Goal: Use online tool/utility: Utilize a website feature to perform a specific function

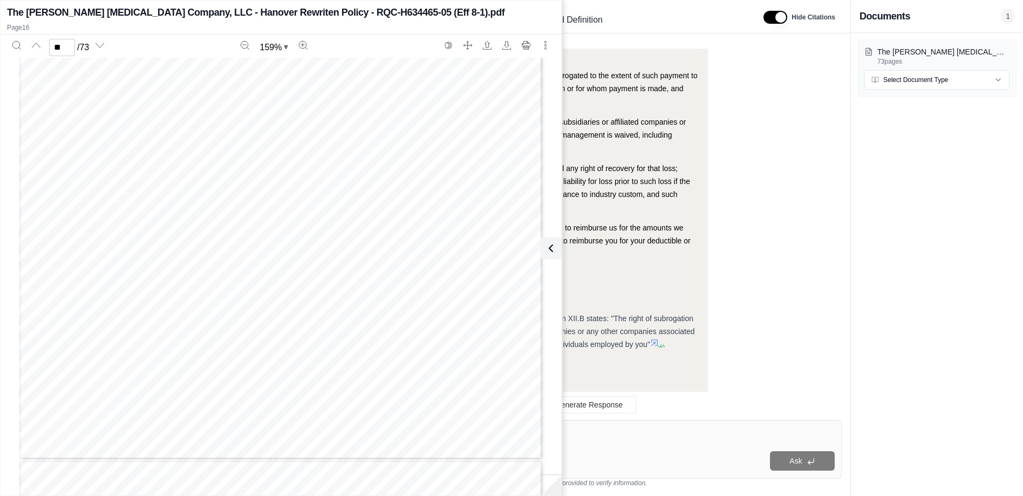
scroll to position [18822, 0]
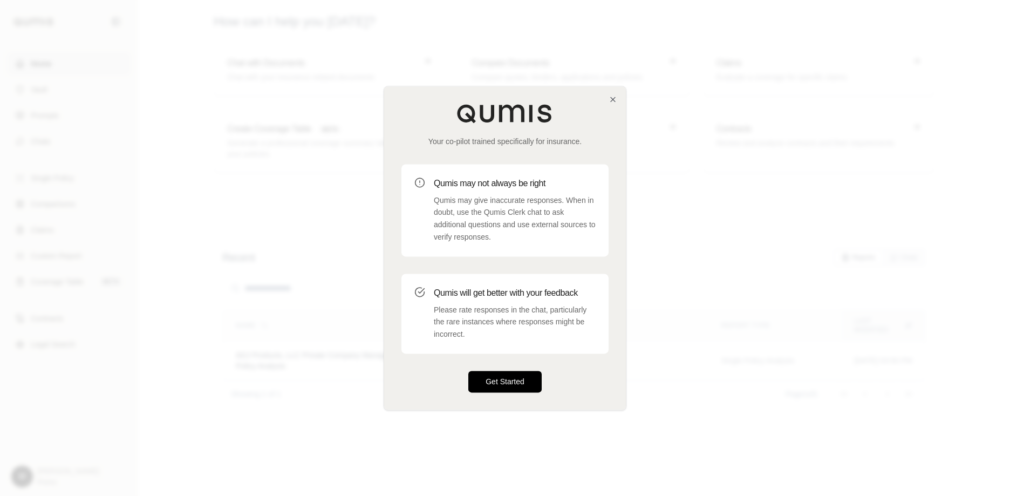
click at [505, 391] on button "Get Started" at bounding box center [504, 382] width 73 height 22
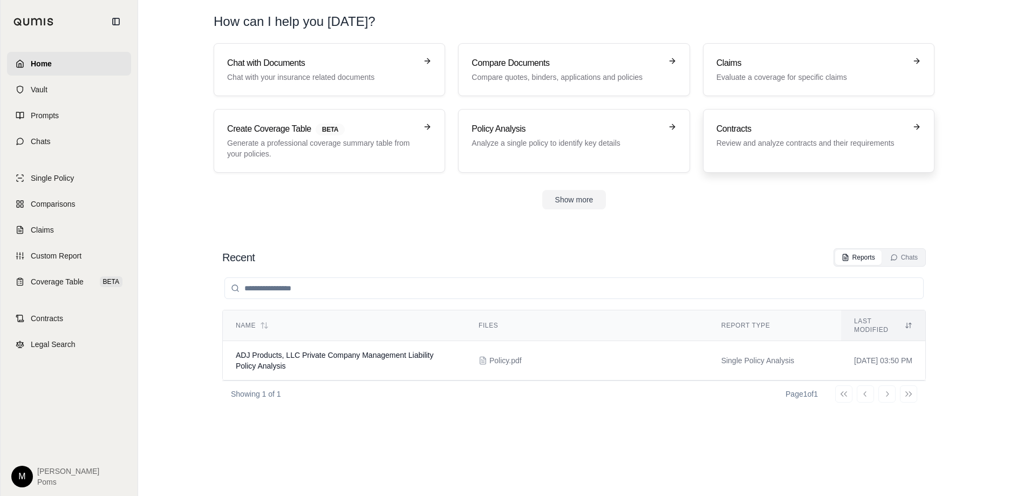
click at [791, 140] on p "Review and analyze contracts and their requirements" at bounding box center [810, 143] width 189 height 11
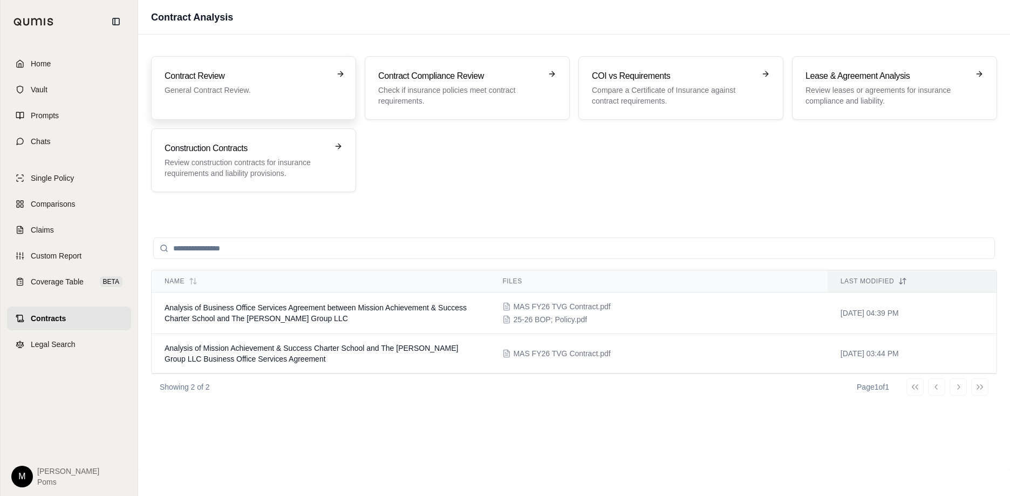
click at [179, 94] on p "General Contract Review." at bounding box center [245, 90] width 163 height 11
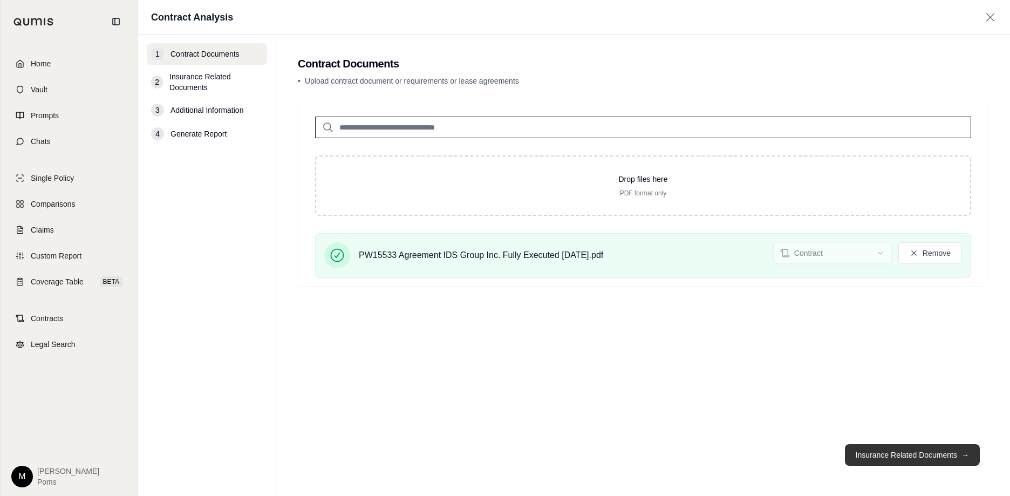
click at [881, 454] on button "Insurance Related Documents →" at bounding box center [912, 455] width 135 height 22
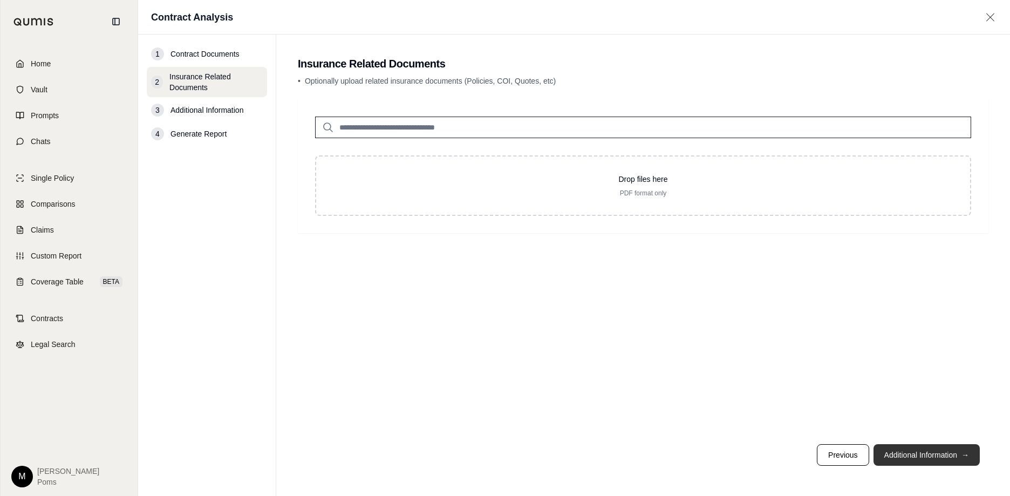
click at [929, 447] on button "Additional Information →" at bounding box center [926, 455] width 106 height 22
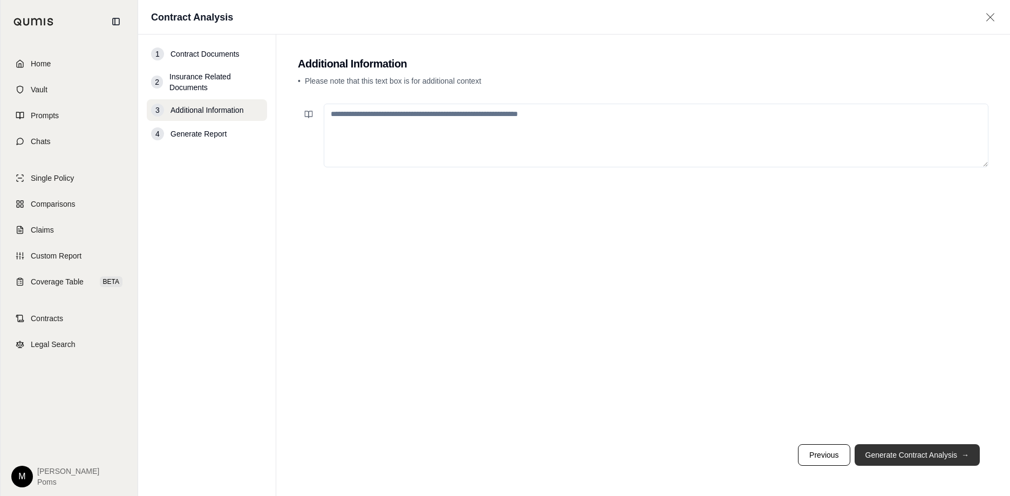
click at [928, 454] on button "Generate Contract Analysis →" at bounding box center [916, 455] width 125 height 22
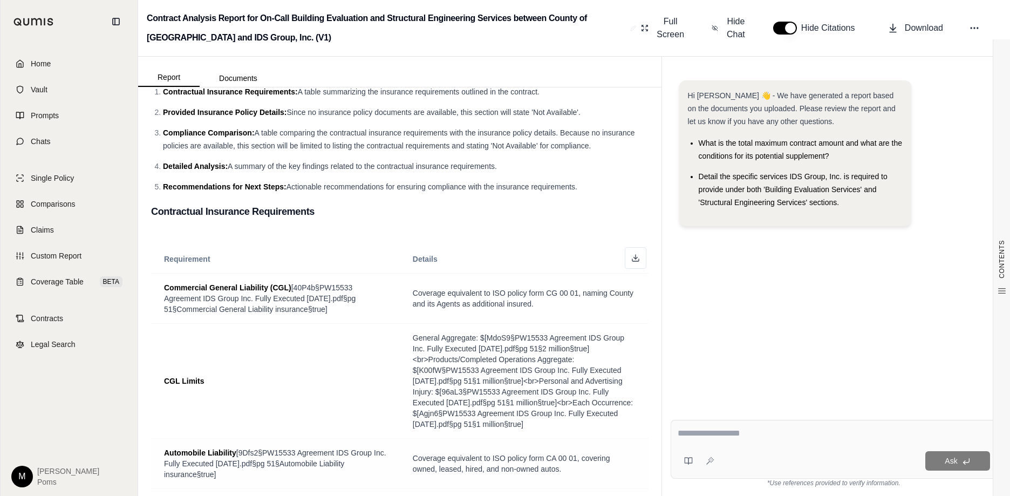
scroll to position [54, 0]
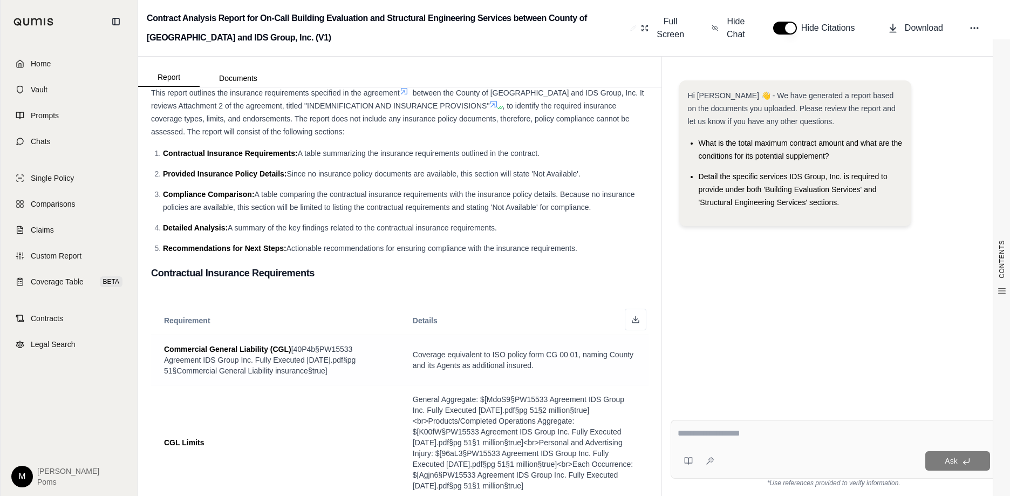
click at [331, 351] on span "Commercial General Liability (CGL) [40P4b§PW15533 Agreement IDS Group Inc. Full…" at bounding box center [275, 360] width 223 height 32
click at [308, 372] on span "Commercial General Liability (CGL) [40P4b§PW15533 Agreement IDS Group Inc. Full…" at bounding box center [275, 360] width 223 height 32
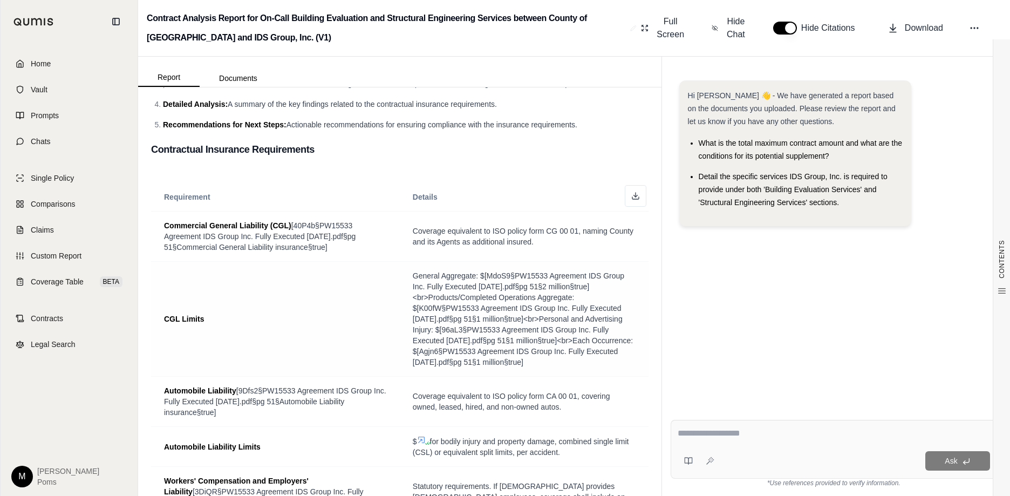
scroll to position [270, 0]
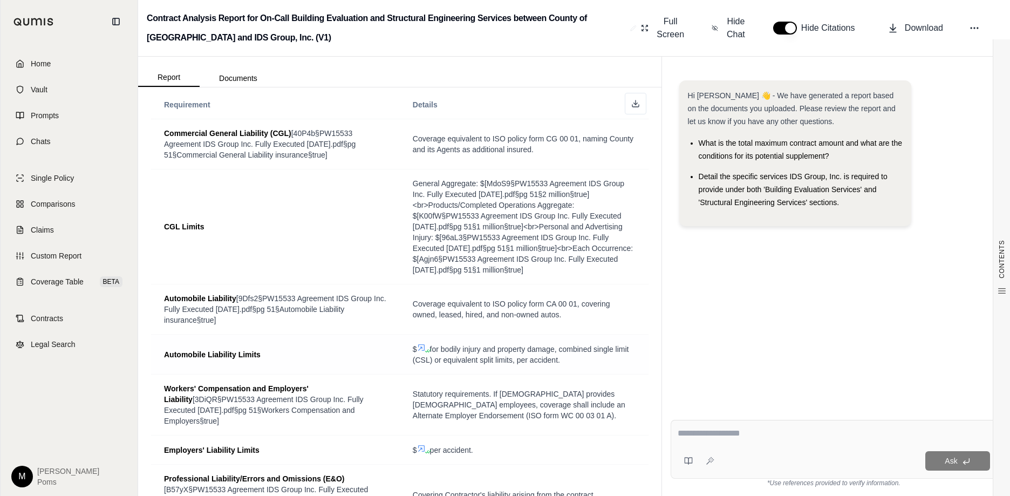
click at [417, 344] on icon at bounding box center [421, 347] width 9 height 9
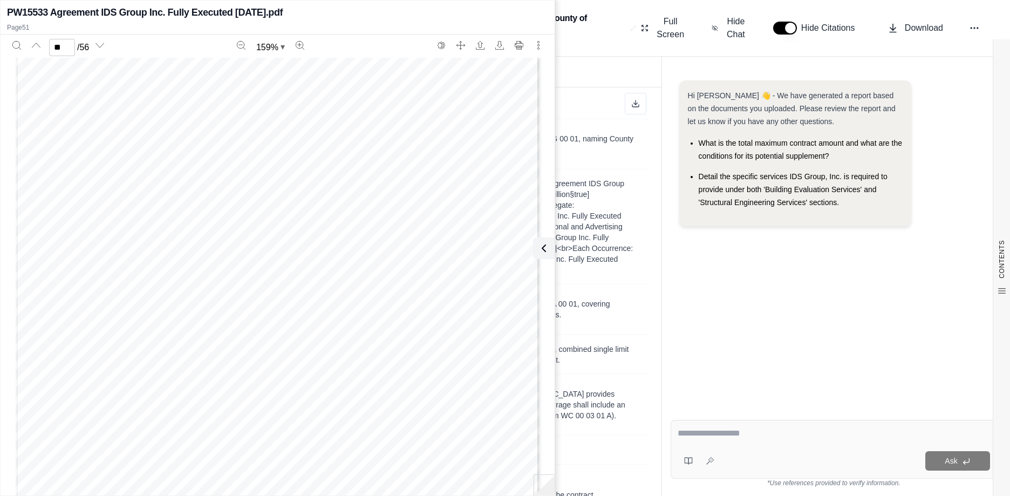
scroll to position [34111, 0]
type input "**"
click at [627, 367] on td "$ for bodily injury and property damage, combined single limit (CSL) or equival…" at bounding box center [524, 354] width 249 height 40
drag, startPoint x: 627, startPoint y: 342, endPoint x: 574, endPoint y: 282, distance: 79.5
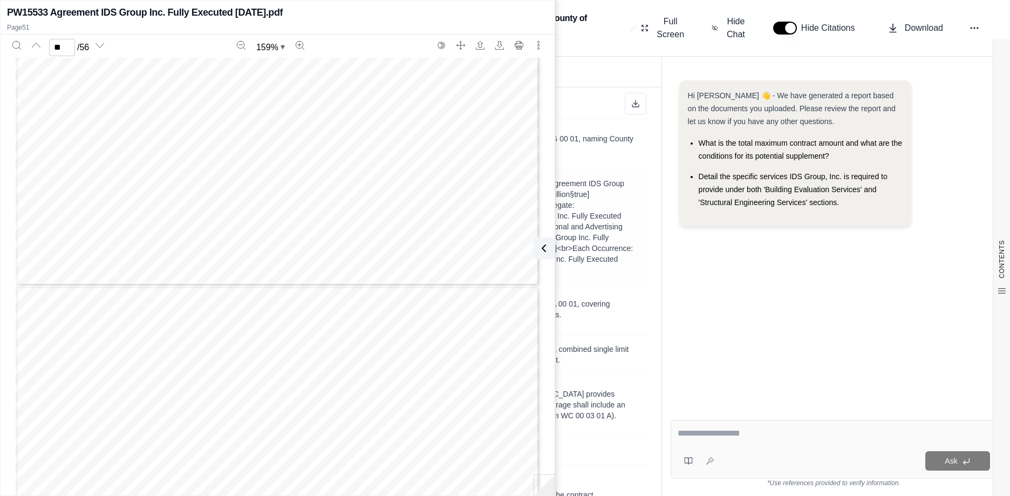
click at [625, 339] on td "$ for bodily injury and property damage, combined single limit (CSL) or equival…" at bounding box center [524, 354] width 249 height 40
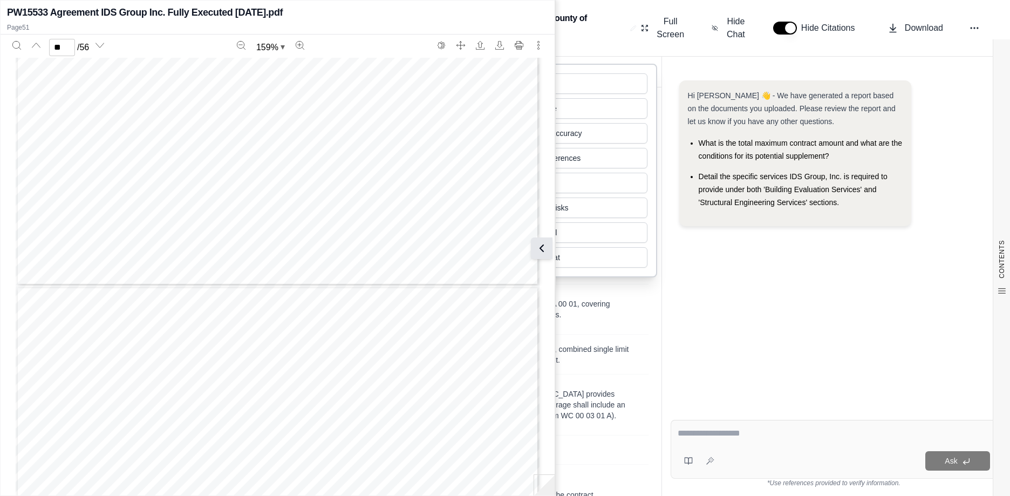
click at [535, 245] on icon at bounding box center [541, 248] width 13 height 13
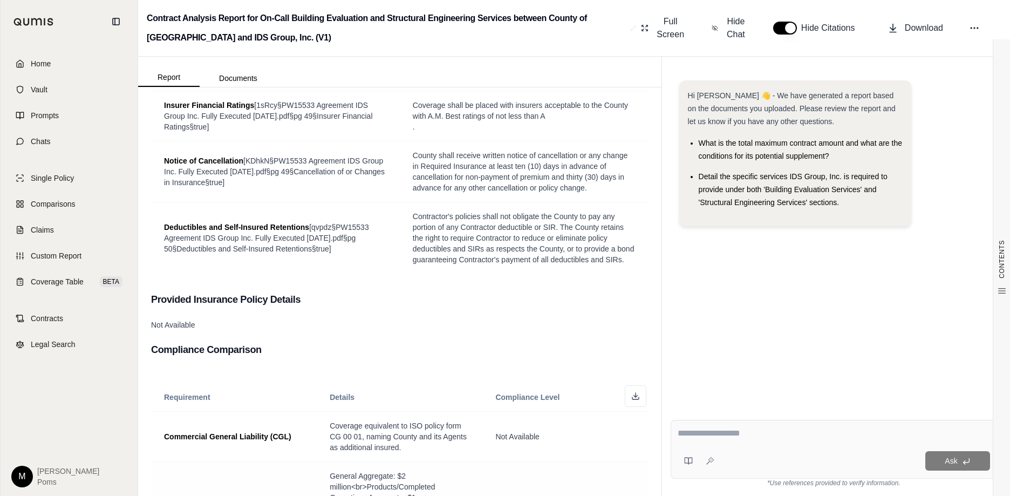
scroll to position [621, 0]
